Goal: Task Accomplishment & Management: Manage account settings

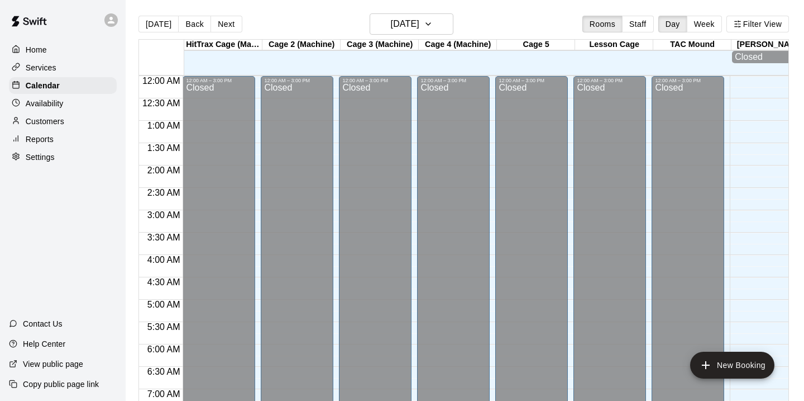
scroll to position [331, 0]
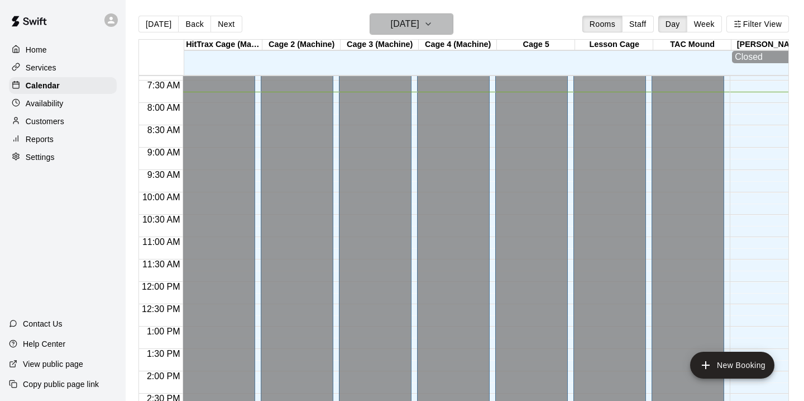
click at [449, 32] on button "[DATE]" at bounding box center [412, 23] width 84 height 21
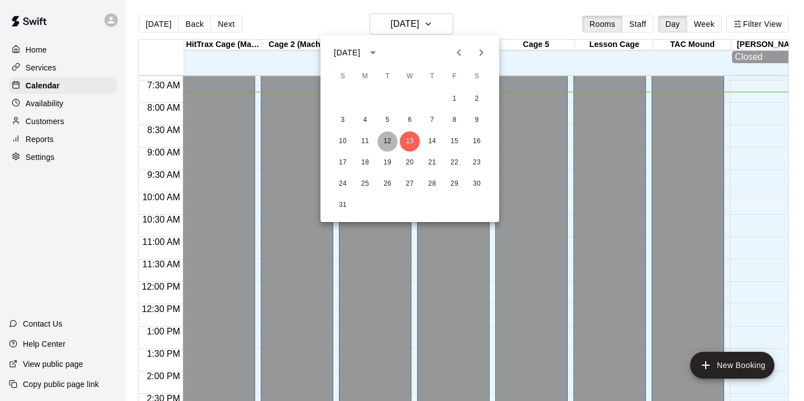
click at [391, 141] on button "12" at bounding box center [388, 141] width 20 height 20
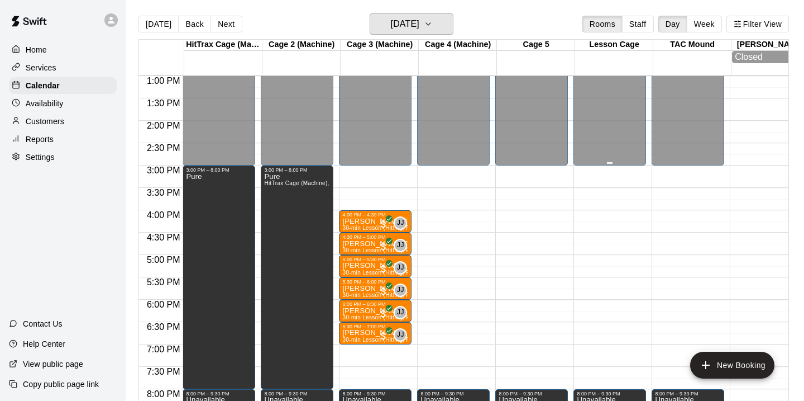
scroll to position [591, 0]
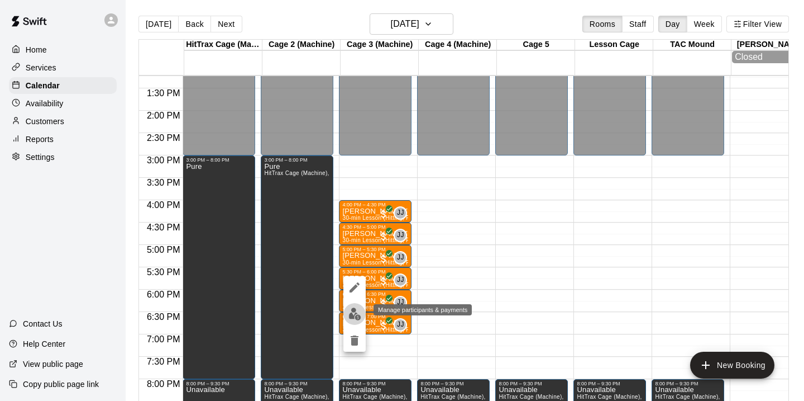
click at [356, 309] on img "edit" at bounding box center [355, 313] width 13 height 13
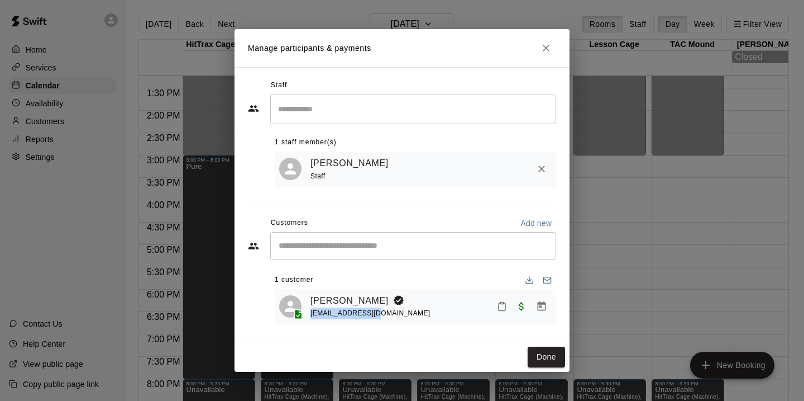
drag, startPoint x: 383, startPoint y: 313, endPoint x: 307, endPoint y: 311, distance: 75.4
click at [307, 312] on div "[PERSON_NAME] [EMAIL_ADDRESS][DOMAIN_NAME]" at bounding box center [415, 306] width 273 height 26
copy span "[EMAIL_ADDRESS][DOMAIN_NAME]"
click at [552, 47] on button "Close" at bounding box center [546, 48] width 20 height 20
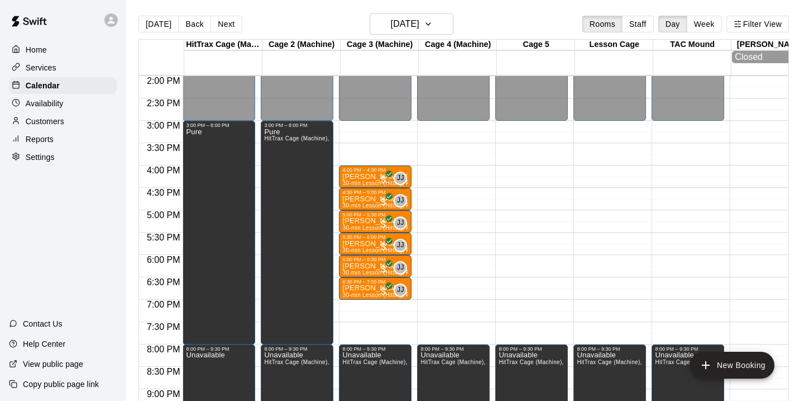
scroll to position [626, 0]
click at [366, 293] on span "30-min Lesson (Hitting, Pitching or fielding)" at bounding box center [399, 294] width 115 height 6
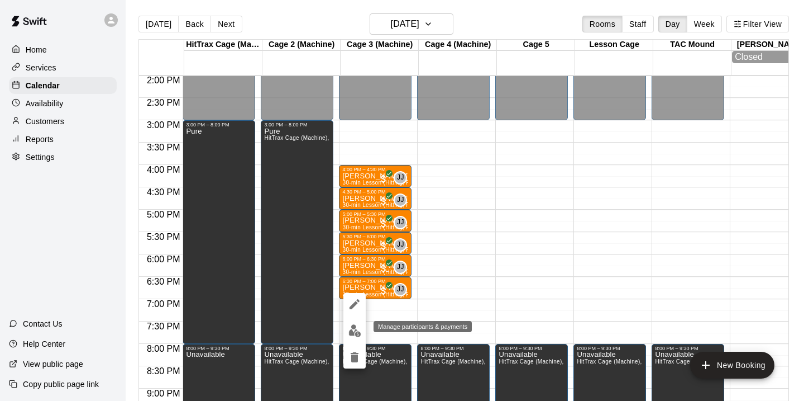
click at [352, 328] on img "edit" at bounding box center [355, 330] width 13 height 13
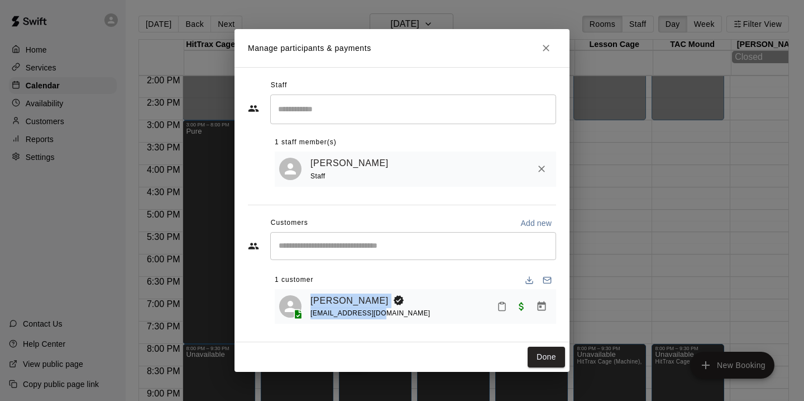
drag, startPoint x: 382, startPoint y: 310, endPoint x: 304, endPoint y: 308, distance: 77.7
click at [304, 309] on div "[PERSON_NAME] [EMAIL_ADDRESS][DOMAIN_NAME]" at bounding box center [415, 306] width 273 height 26
click at [416, 296] on div "[PERSON_NAME] [EMAIL_ADDRESS][DOMAIN_NAME]" at bounding box center [431, 306] width 241 height 26
drag, startPoint x: 391, startPoint y: 322, endPoint x: 315, endPoint y: 321, distance: 76.0
click at [315, 321] on div "[PERSON_NAME] [EMAIL_ADDRESS][DOMAIN_NAME]" at bounding box center [416, 306] width 282 height 35
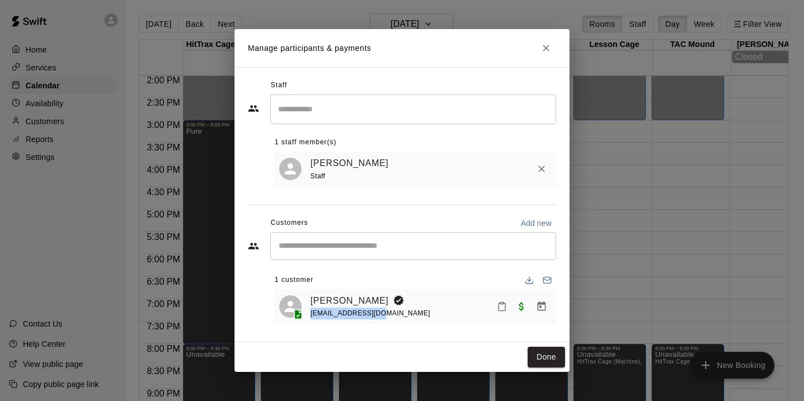
drag, startPoint x: 390, startPoint y: 317, endPoint x: 311, endPoint y: 316, distance: 79.3
click at [311, 316] on div "[PERSON_NAME] [EMAIL_ADDRESS][DOMAIN_NAME]" at bounding box center [431, 306] width 241 height 26
copy span "[EMAIL_ADDRESS][DOMAIN_NAME]"
click at [545, 47] on icon "Close" at bounding box center [546, 47] width 11 height 11
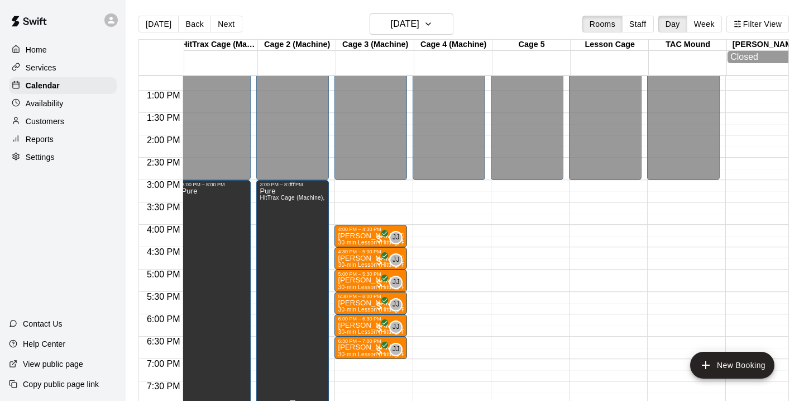
scroll to position [0, 6]
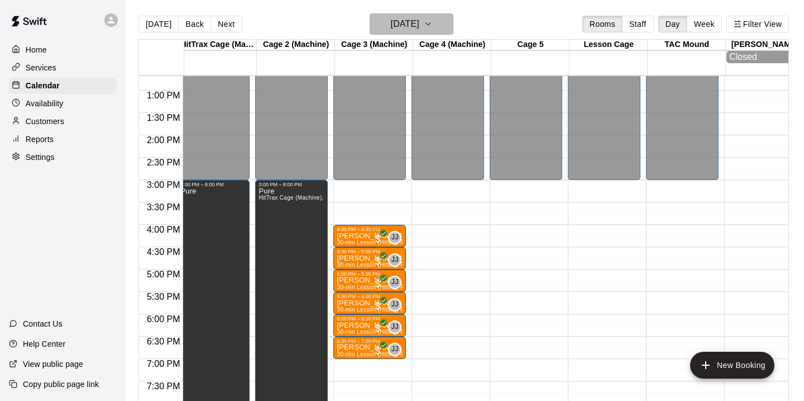
click at [420, 30] on h6 "[DATE]" at bounding box center [405, 24] width 28 height 16
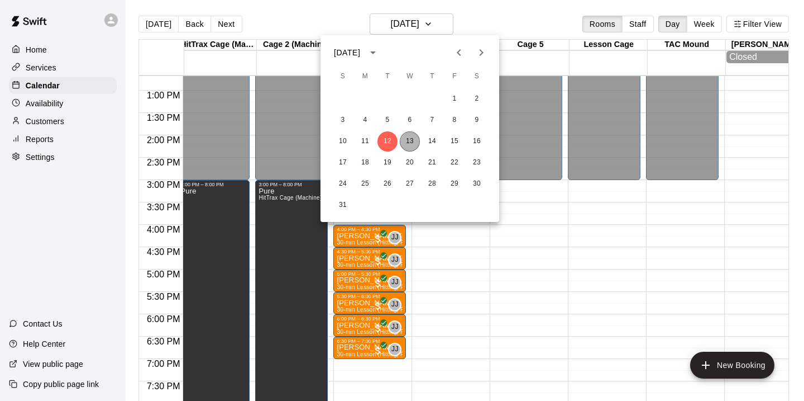
click at [414, 138] on button "13" at bounding box center [410, 141] width 20 height 20
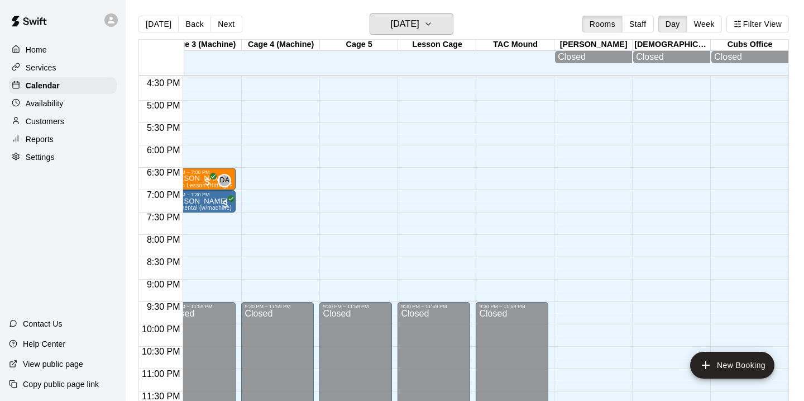
scroll to position [736, 177]
click at [433, 25] on icon "button" at bounding box center [428, 23] width 9 height 13
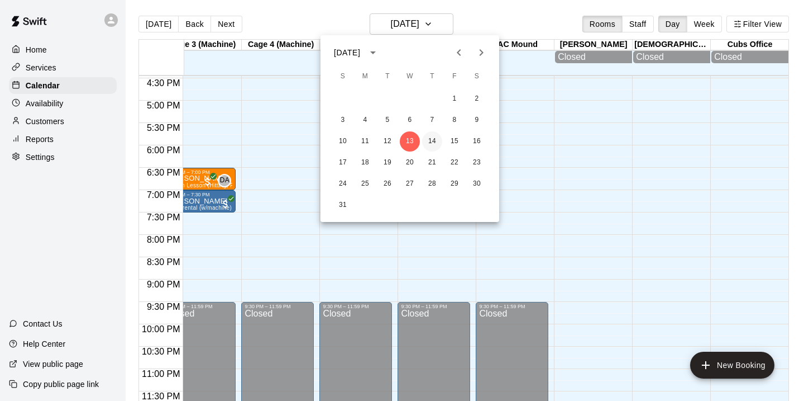
click at [432, 143] on button "14" at bounding box center [432, 141] width 20 height 20
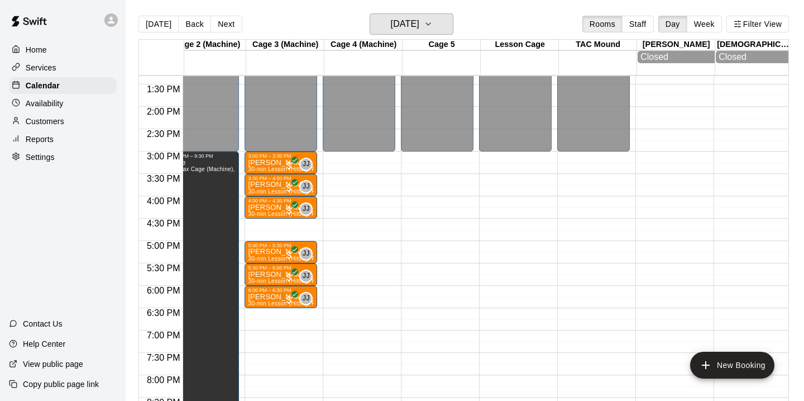
scroll to position [0, 96]
